Goal: Task Accomplishment & Management: Manage account settings

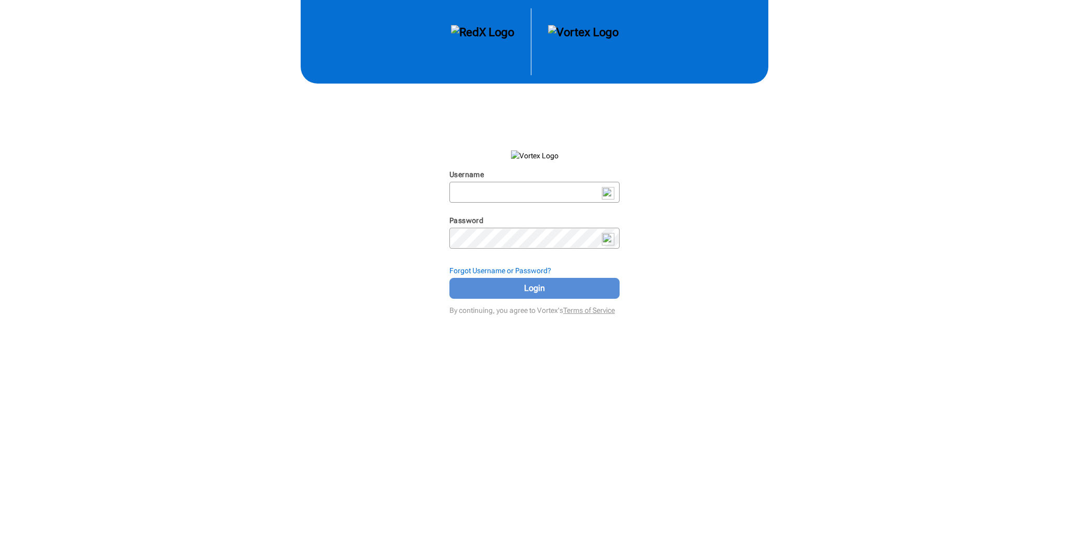
type input "cu015464"
click at [541, 292] on span "Login" at bounding box center [535, 288] width 144 height 13
click at [514, 292] on span "Login" at bounding box center [535, 288] width 144 height 13
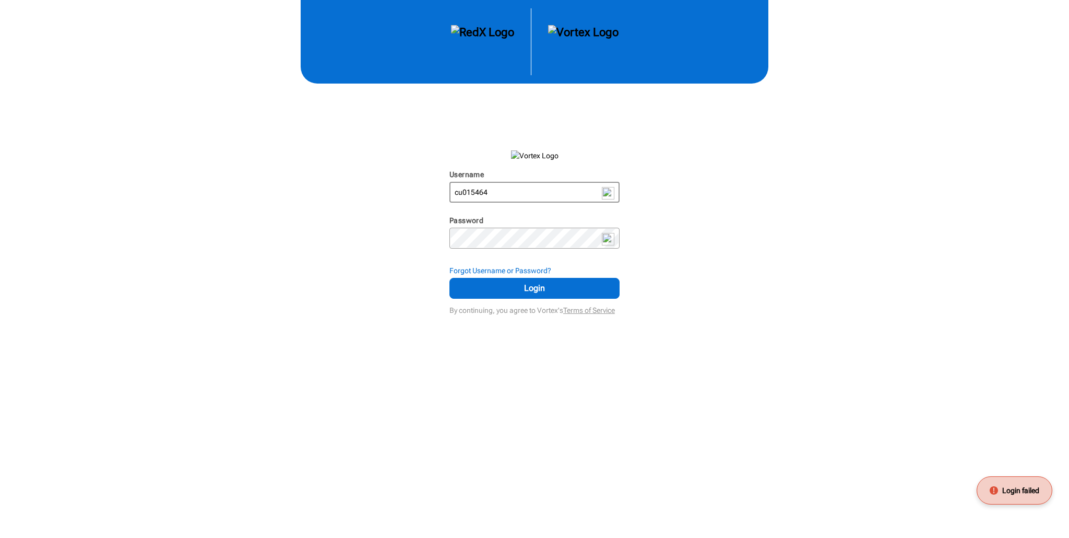
click at [480, 192] on input "cu015464" at bounding box center [535, 192] width 168 height 19
click at [288, 195] on div "Username cu015464 N/A Password N/A Forgot Username or Password? Login By contin…" at bounding box center [534, 159] width 1069 height 318
